Goal: Task Accomplishment & Management: Use online tool/utility

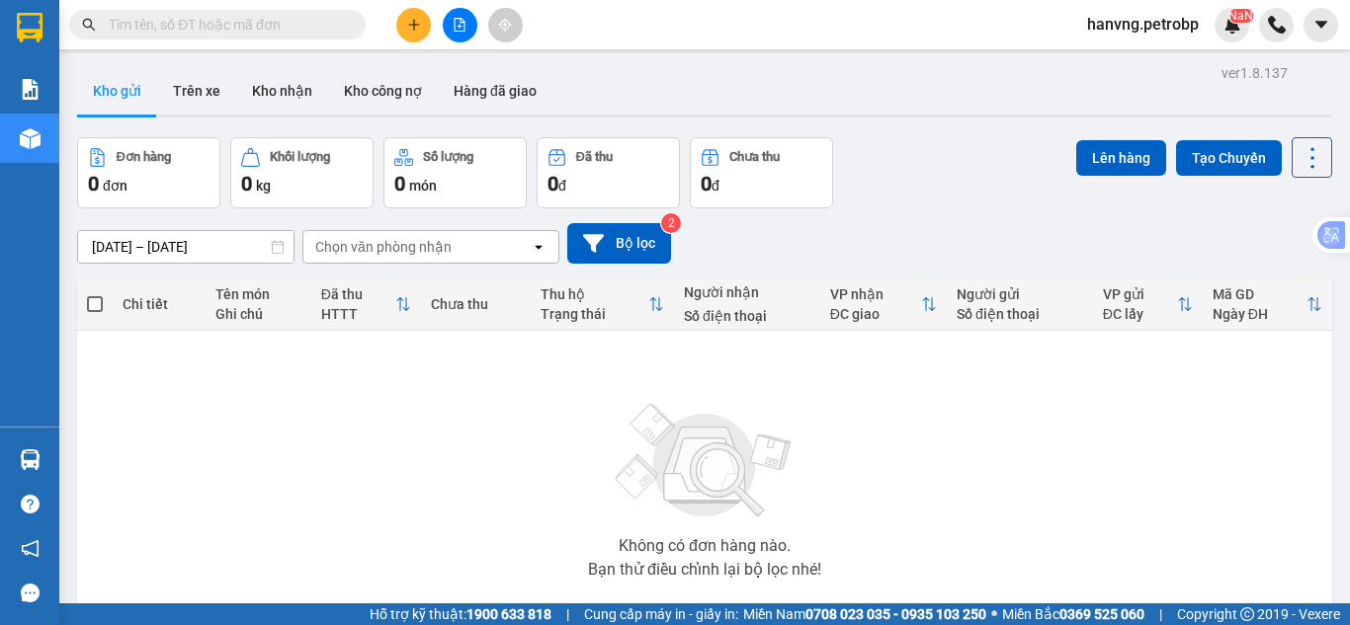
click at [1174, 30] on span "hanvng.petrobp" at bounding box center [1142, 24] width 143 height 25
click at [1155, 65] on span "Đăng xuất" at bounding box center [1152, 61] width 104 height 22
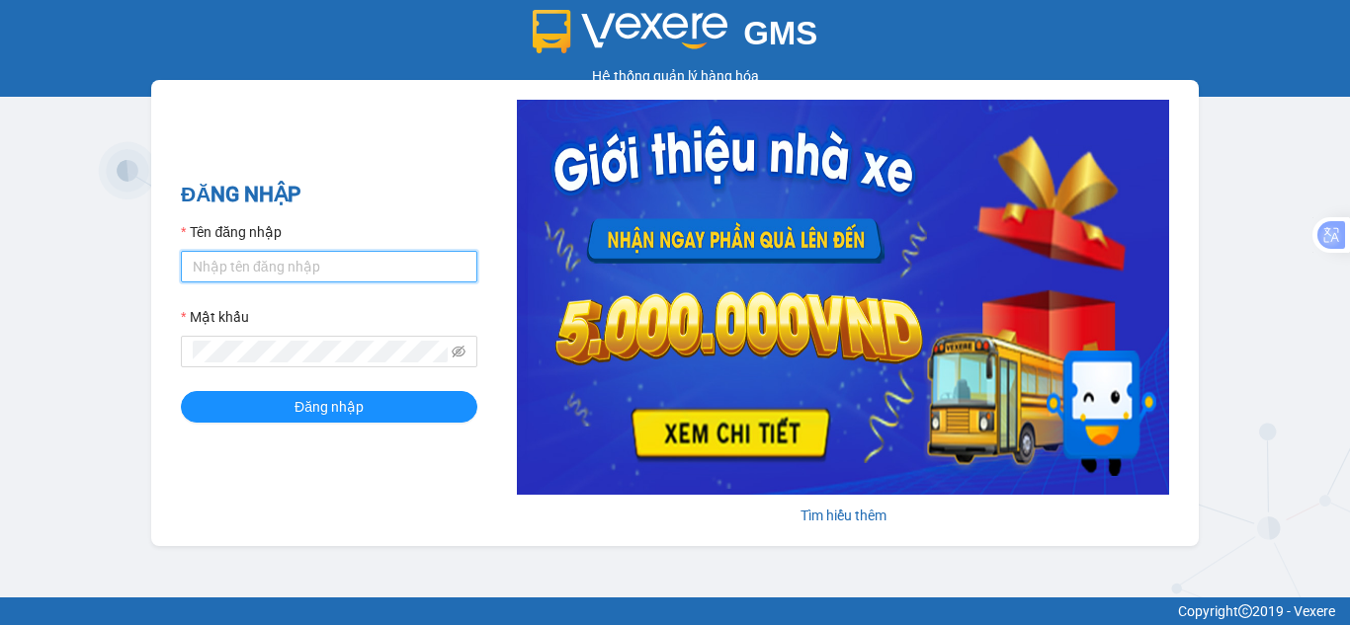
click at [235, 265] on input "Tên đăng nhập" at bounding box center [329, 267] width 296 height 32
type input "hant.petrobp"
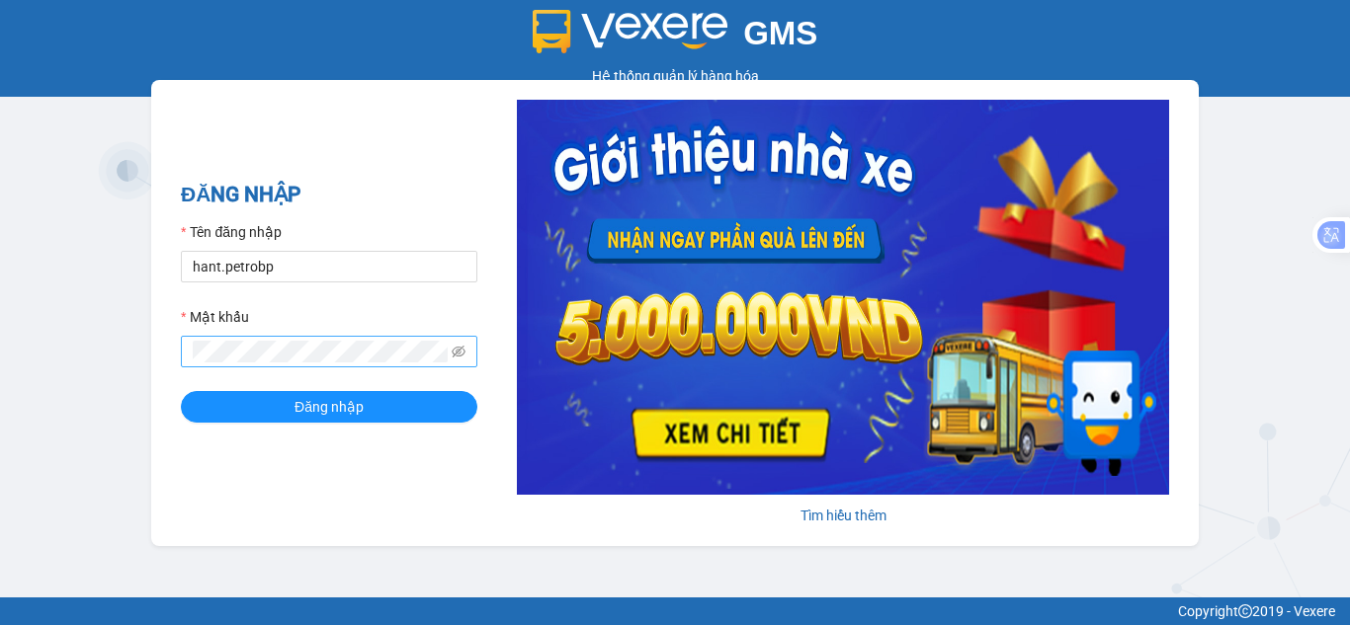
click at [204, 337] on span at bounding box center [329, 352] width 296 height 32
click at [181, 391] on button "Đăng nhập" at bounding box center [329, 407] width 296 height 32
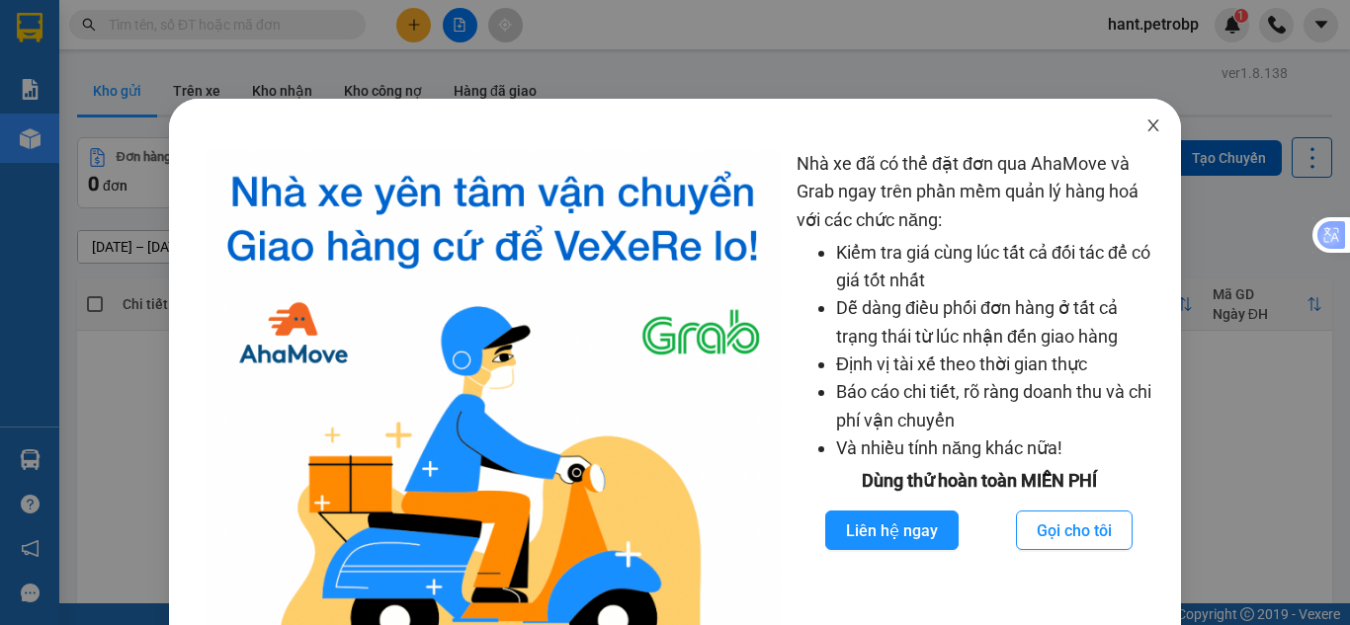
click at [1145, 127] on icon "close" at bounding box center [1153, 126] width 16 height 16
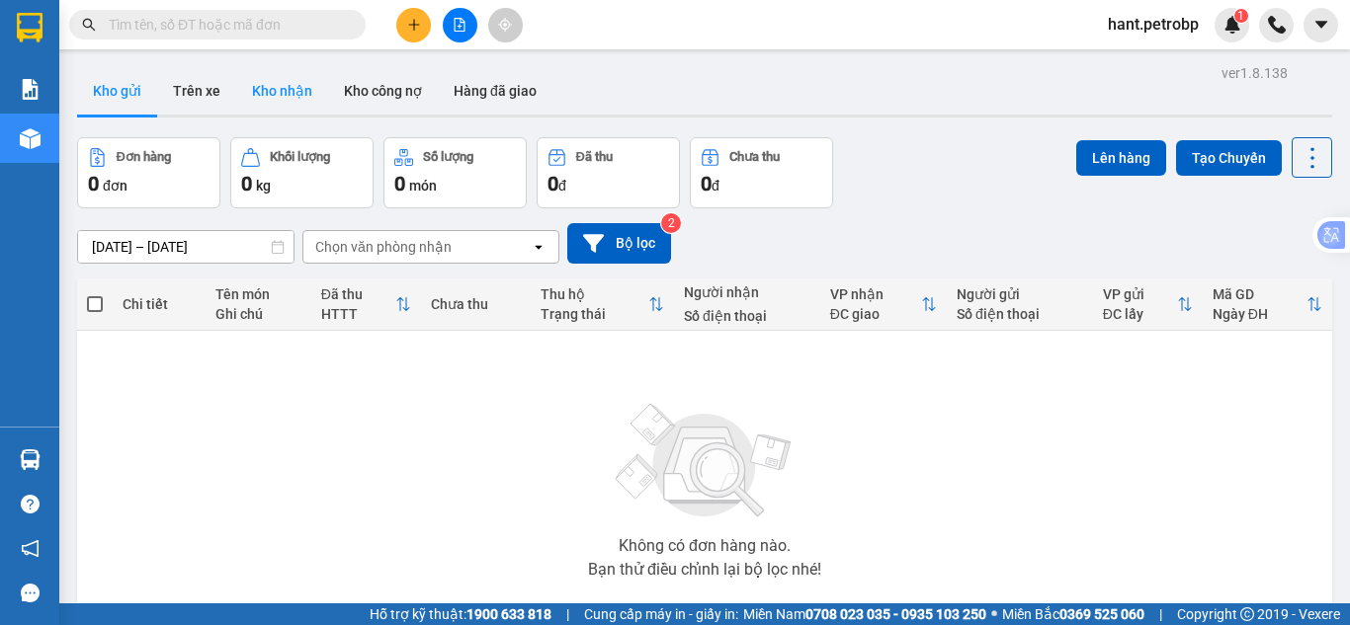
click at [259, 95] on button "Kho nhận" at bounding box center [282, 90] width 92 height 47
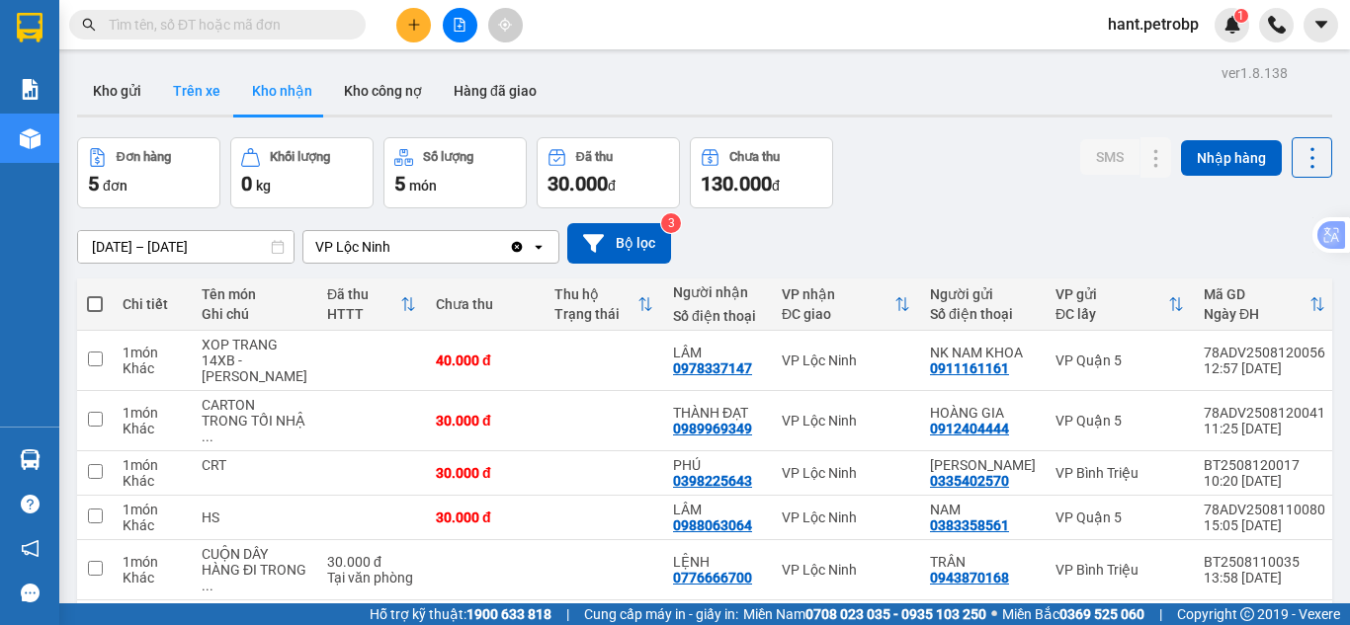
click at [196, 109] on button "Trên xe" at bounding box center [196, 90] width 79 height 47
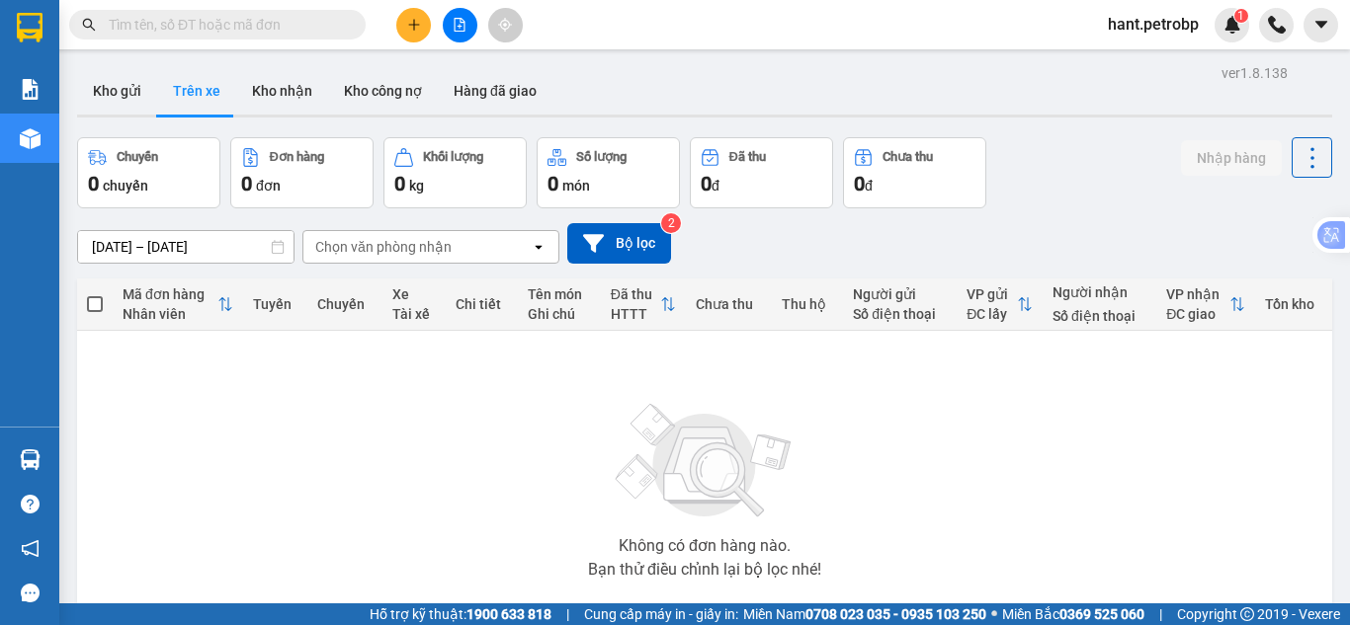
click at [221, 242] on input "13/08/2025 – 13/08/2025" at bounding box center [185, 247] width 215 height 32
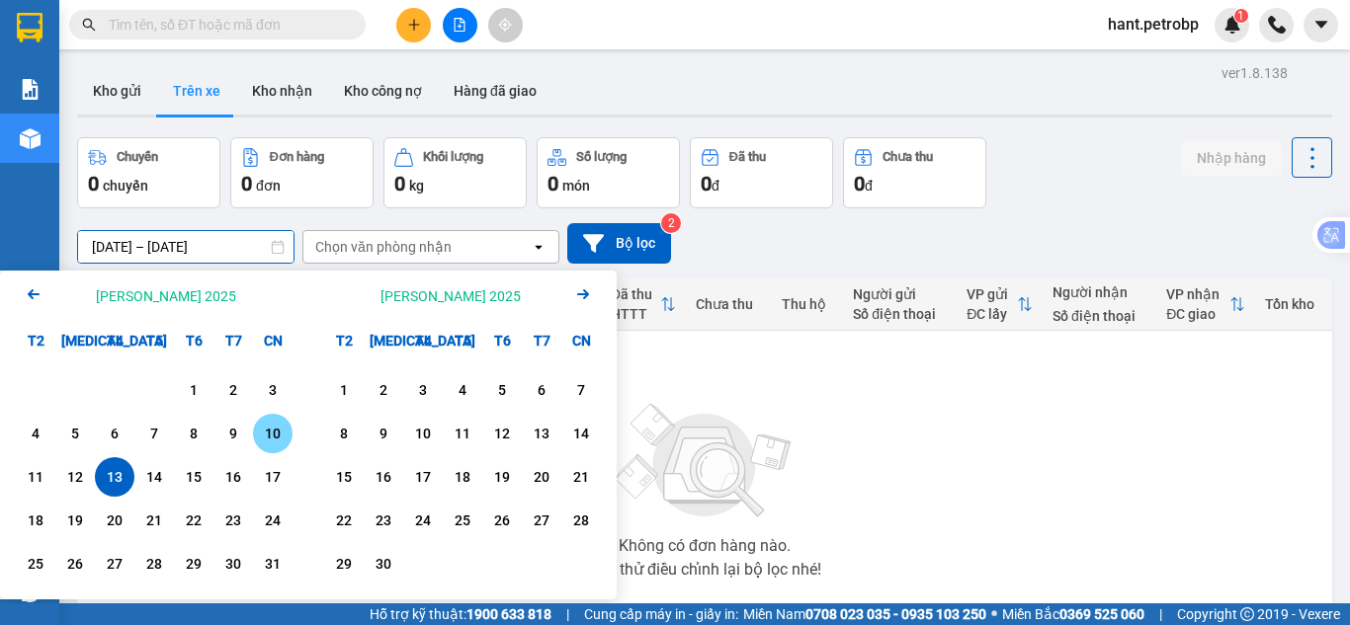
click at [291, 433] on div "10" at bounding box center [273, 434] width 40 height 40
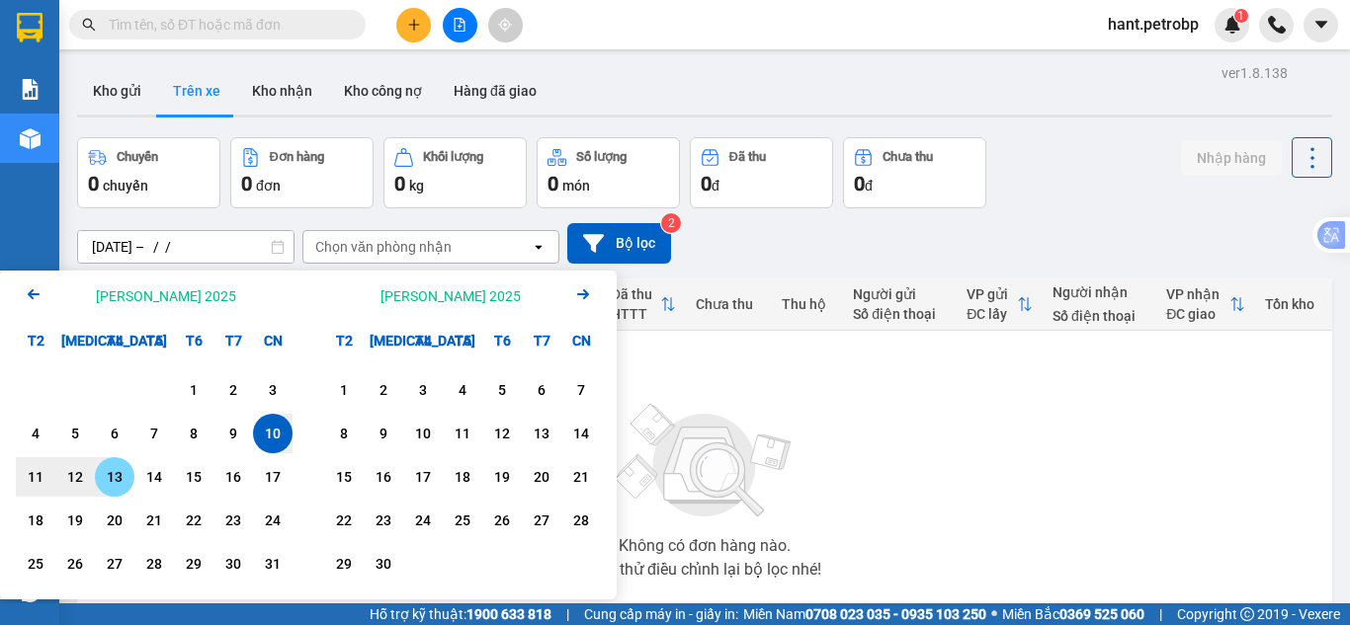
drag, startPoint x: 113, startPoint y: 483, endPoint x: 180, endPoint y: 426, distance: 88.3
click at [114, 483] on div "13" at bounding box center [115, 477] width 28 height 24
type input "10/08/2025 – 13/08/2025"
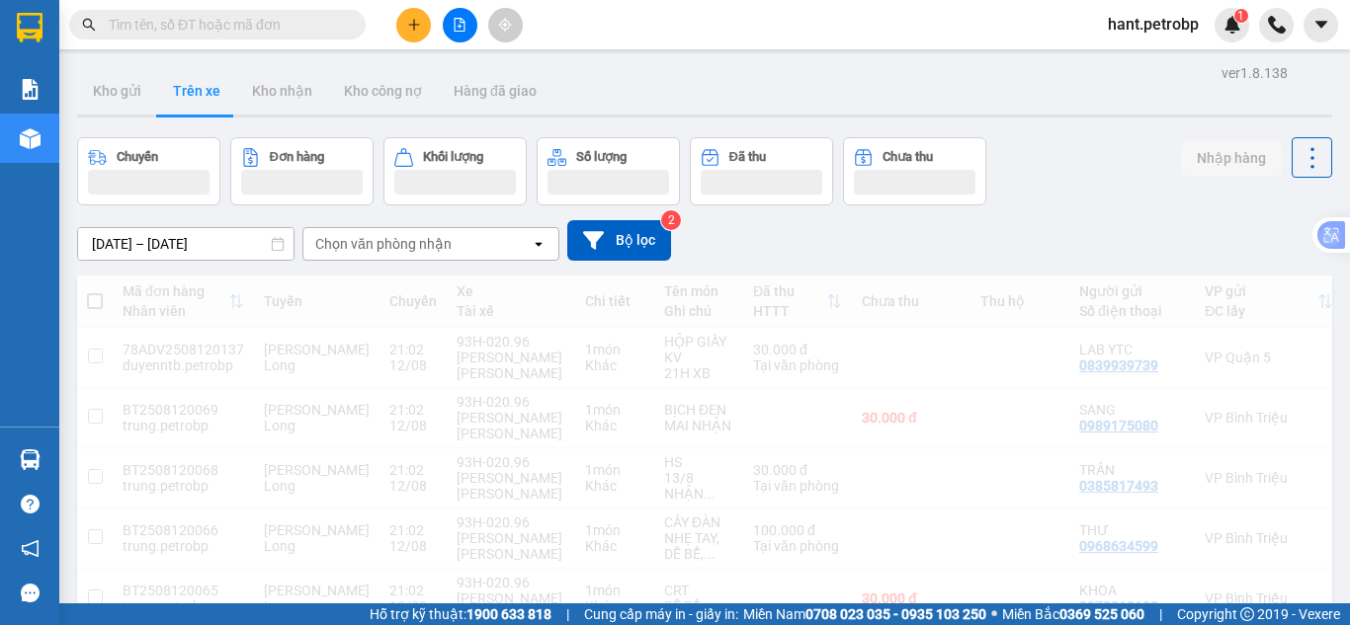
click at [475, 256] on div "Chọn văn phòng nhận" at bounding box center [416, 244] width 227 height 32
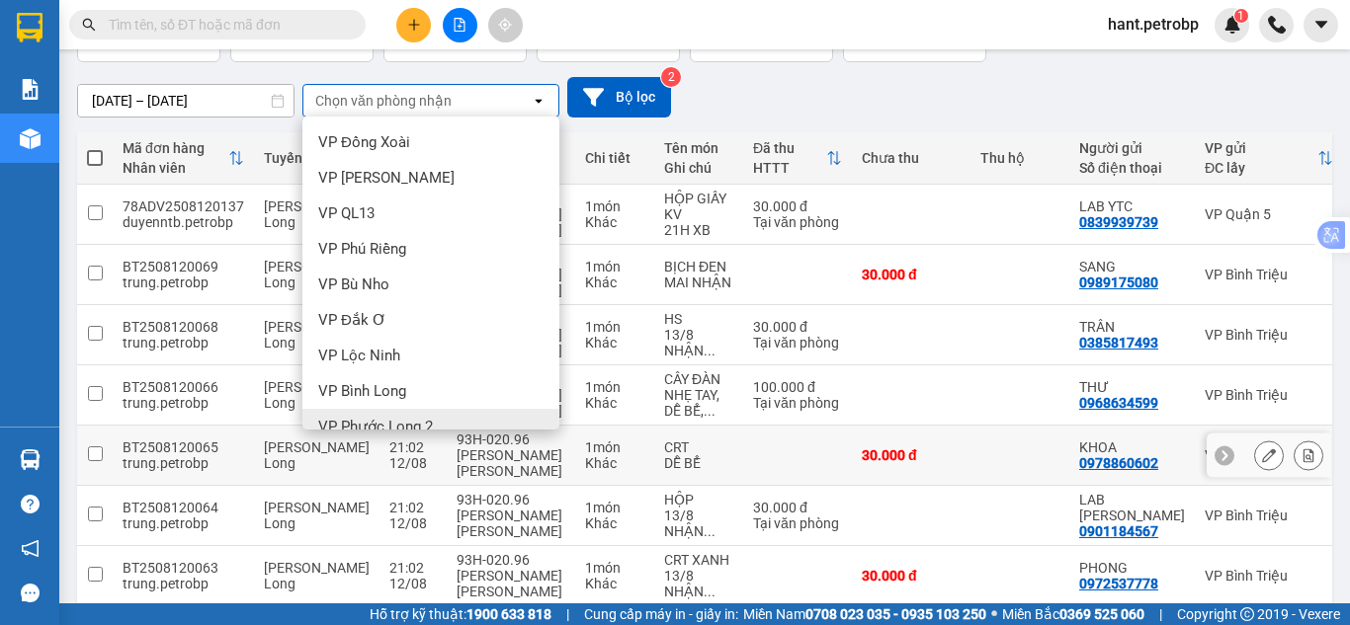
scroll to position [198, 0]
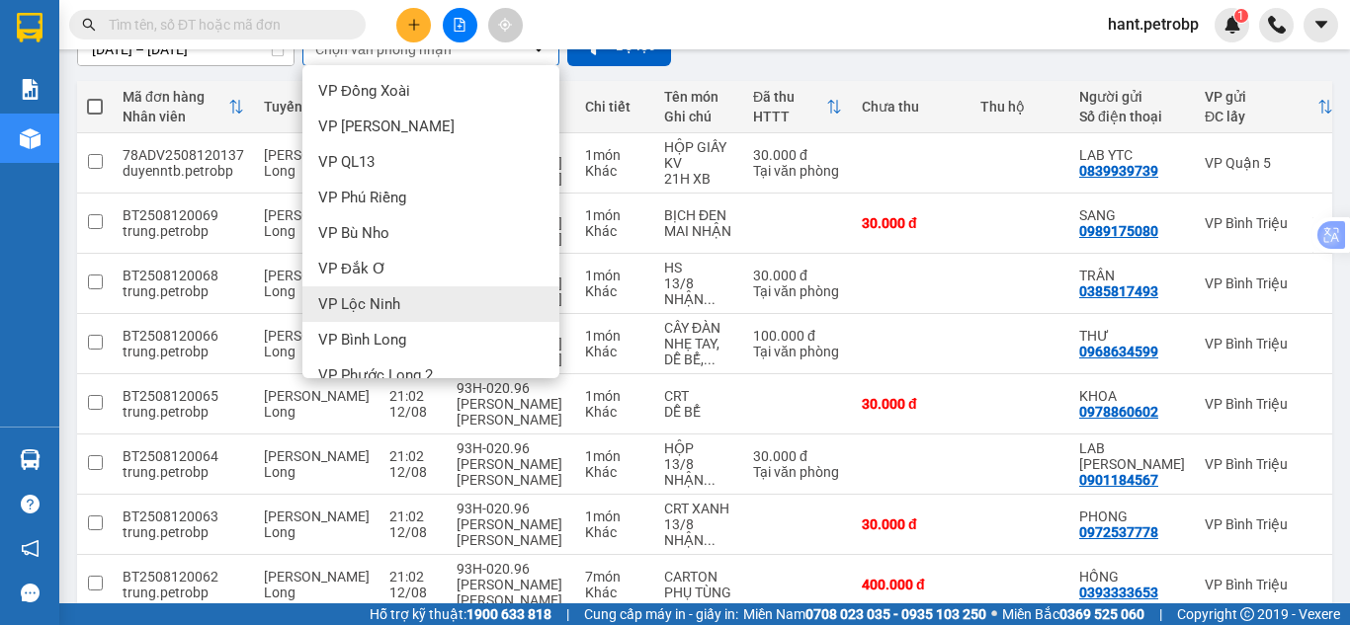
click at [404, 310] on div "VP Lộc Ninh" at bounding box center [430, 304] width 257 height 36
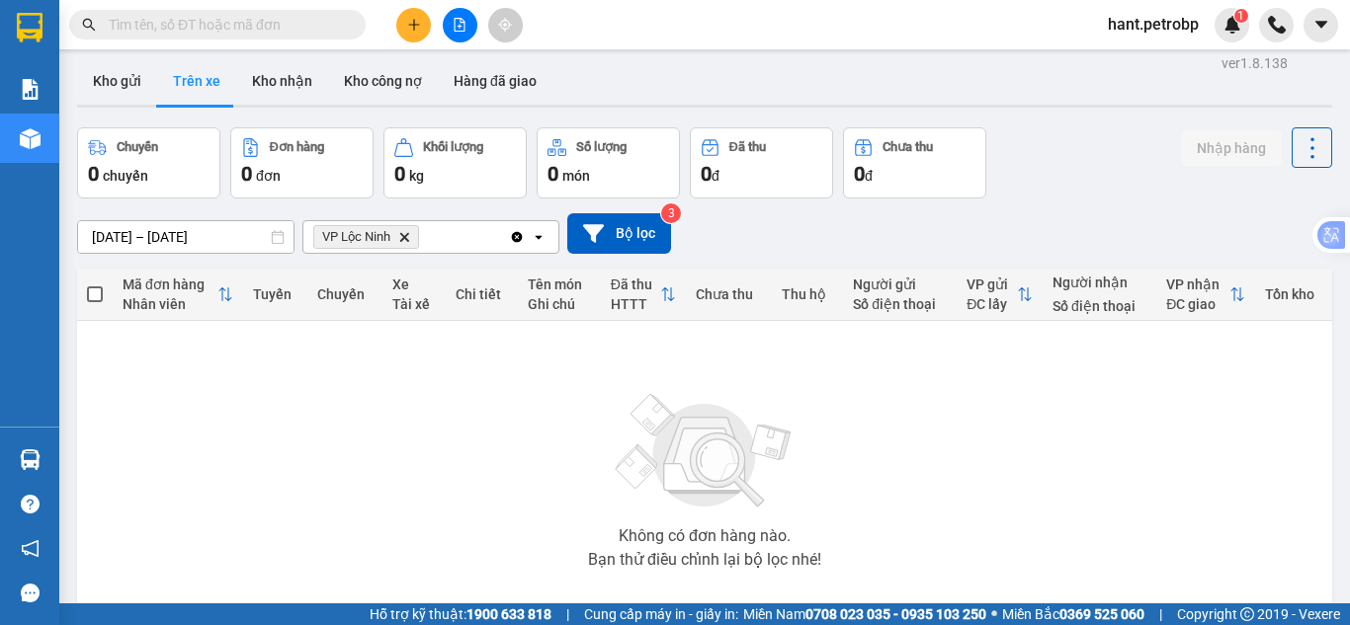
scroll to position [0, 0]
